Goal: Navigation & Orientation: Find specific page/section

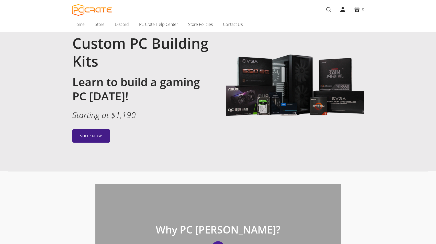
scroll to position [26, 0]
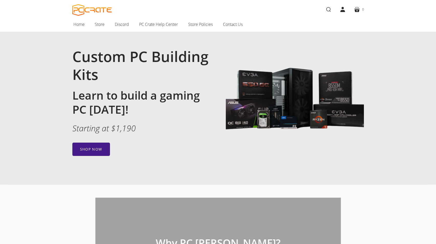
click at [76, 149] on link "Shop now" at bounding box center [91, 148] width 38 height 13
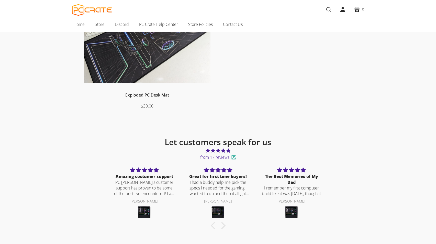
scroll to position [102, 0]
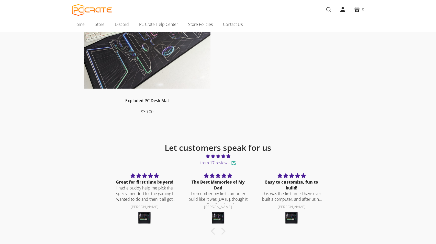
click at [161, 25] on span "PC Crate Help Center" at bounding box center [158, 24] width 39 height 7
